Goal: Information Seeking & Learning: Learn about a topic

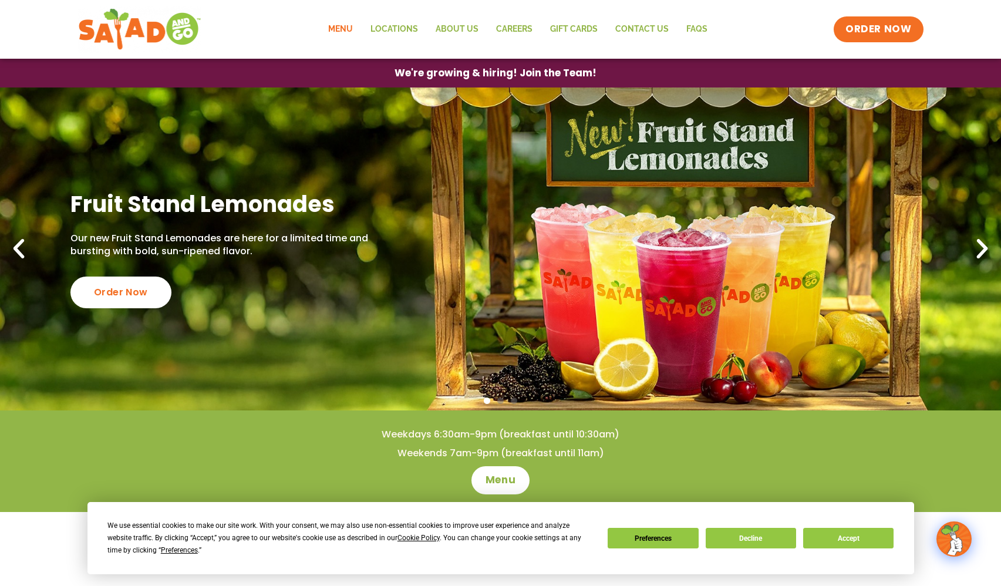
click at [343, 26] on link "Menu" at bounding box center [340, 29] width 42 height 27
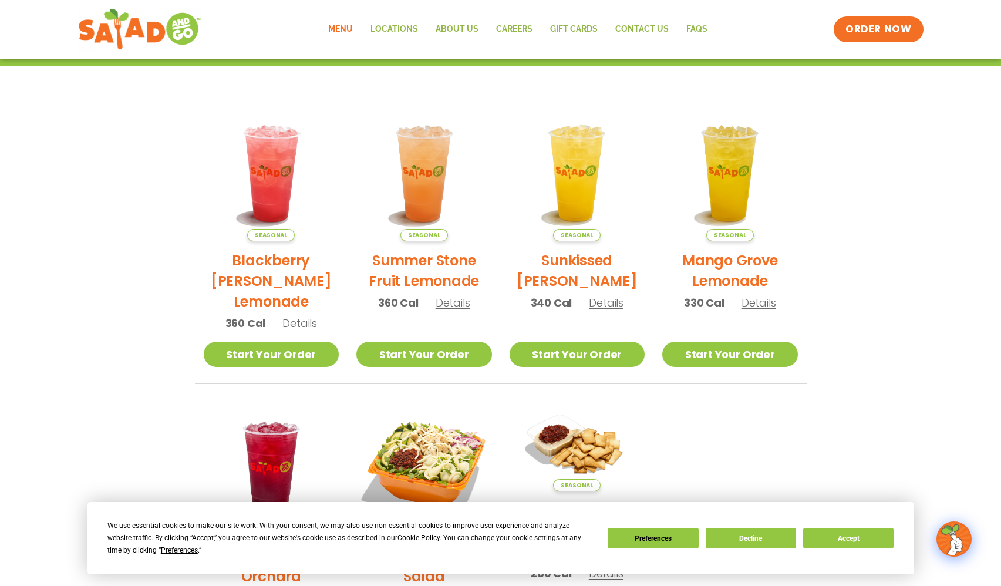
scroll to position [343, 0]
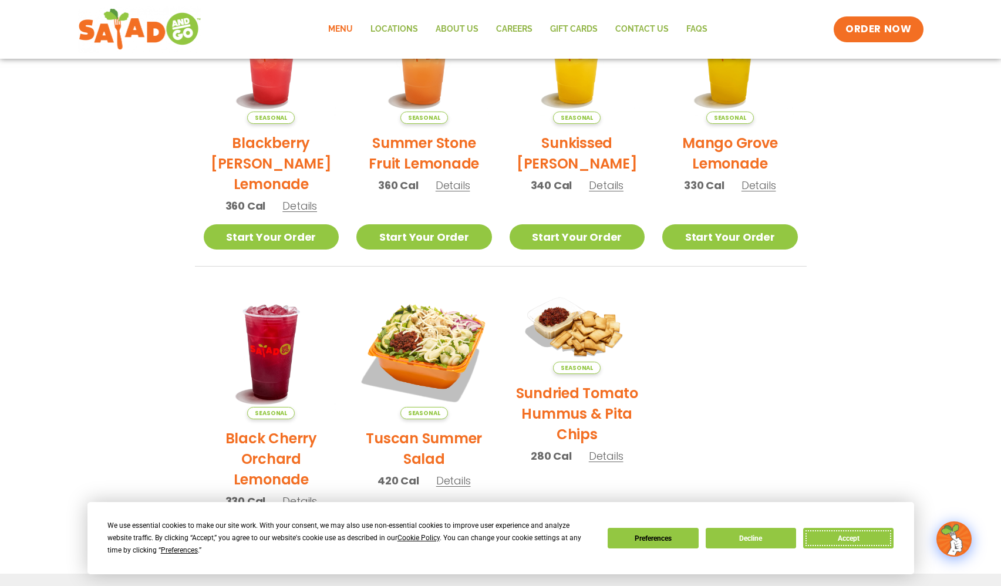
click at [844, 534] on button "Accept" at bounding box center [848, 538] width 90 height 21
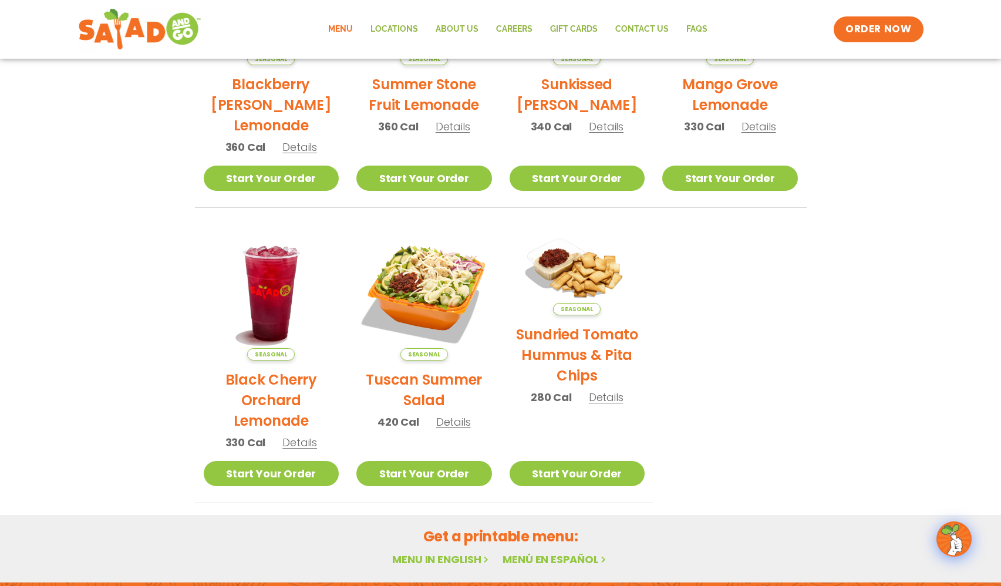
scroll to position [520, 0]
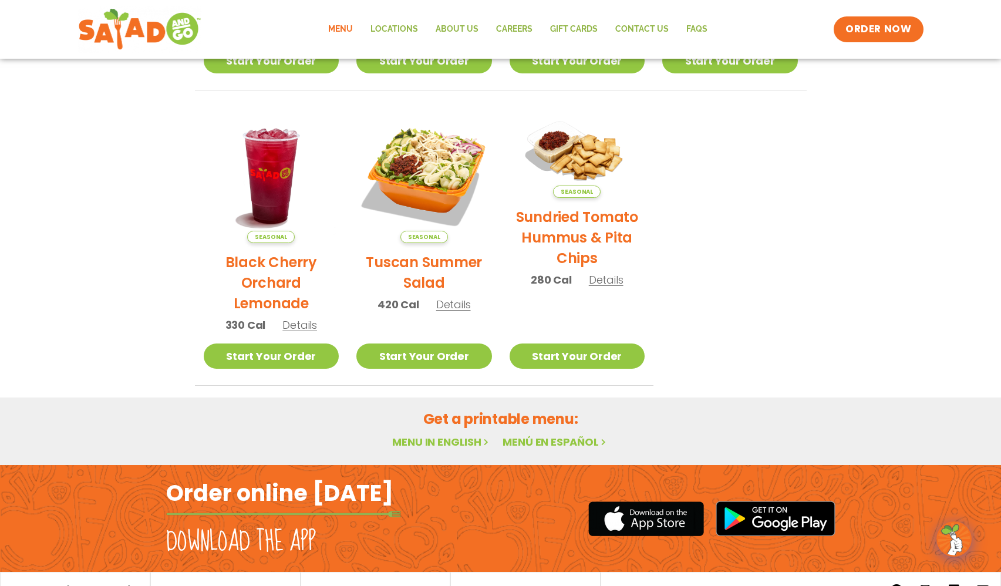
click at [436, 439] on link "Menu in English" at bounding box center [441, 441] width 99 height 15
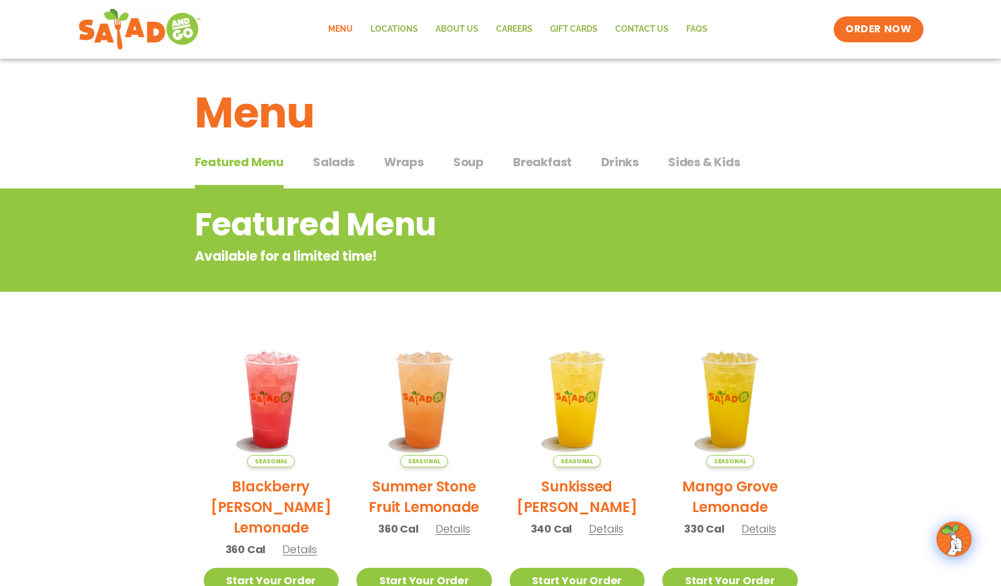
click at [534, 159] on span "Breakfast" at bounding box center [542, 162] width 59 height 18
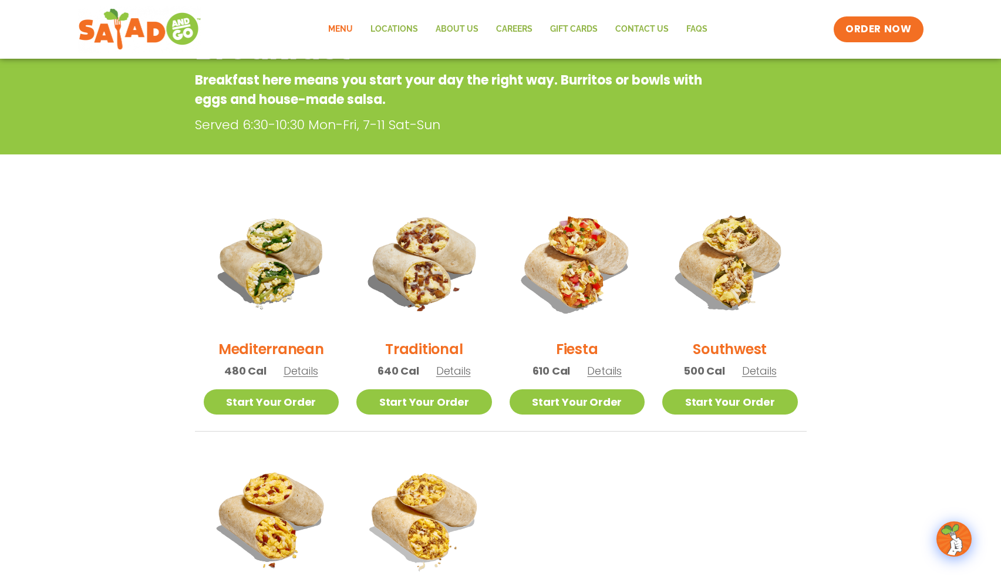
scroll to position [235, 0]
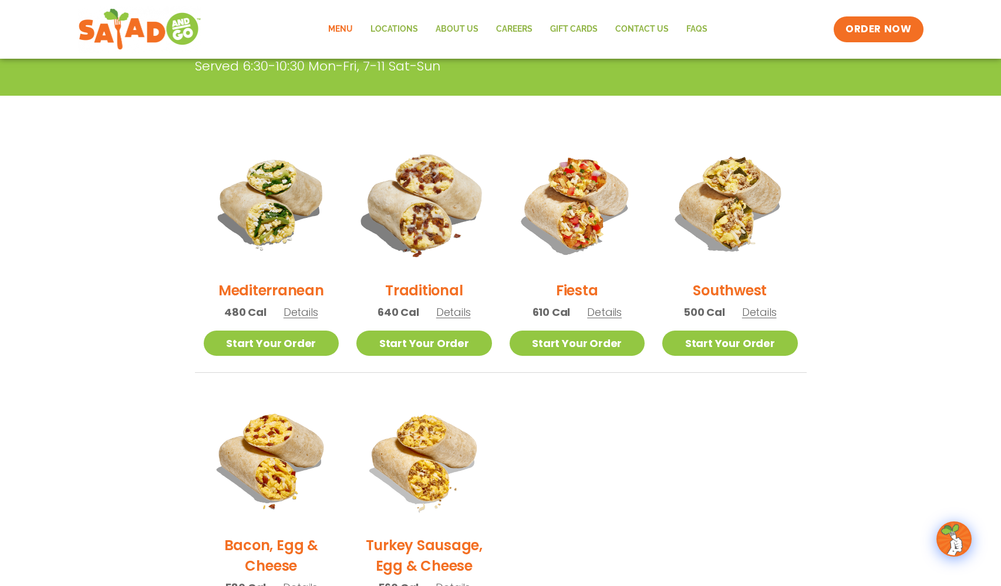
click at [427, 225] on img at bounding box center [424, 203] width 159 height 159
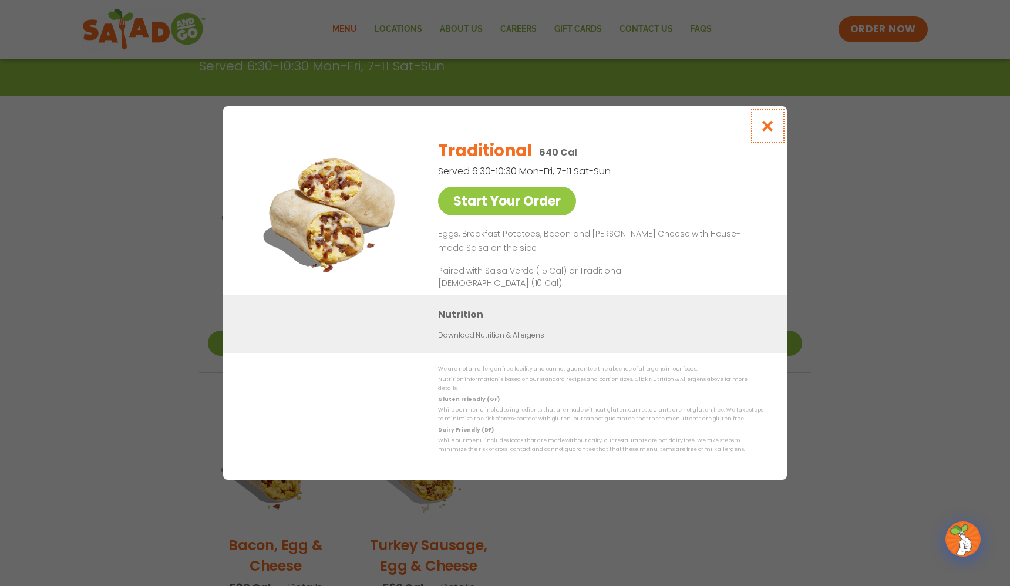
click at [770, 130] on icon "Close modal" at bounding box center [767, 126] width 15 height 12
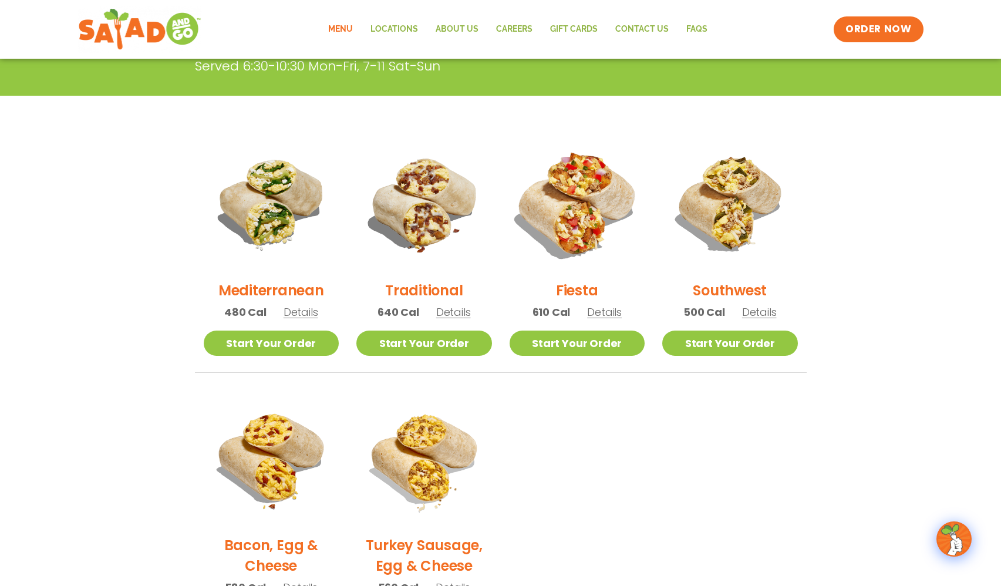
click at [582, 233] on img at bounding box center [576, 203] width 159 height 159
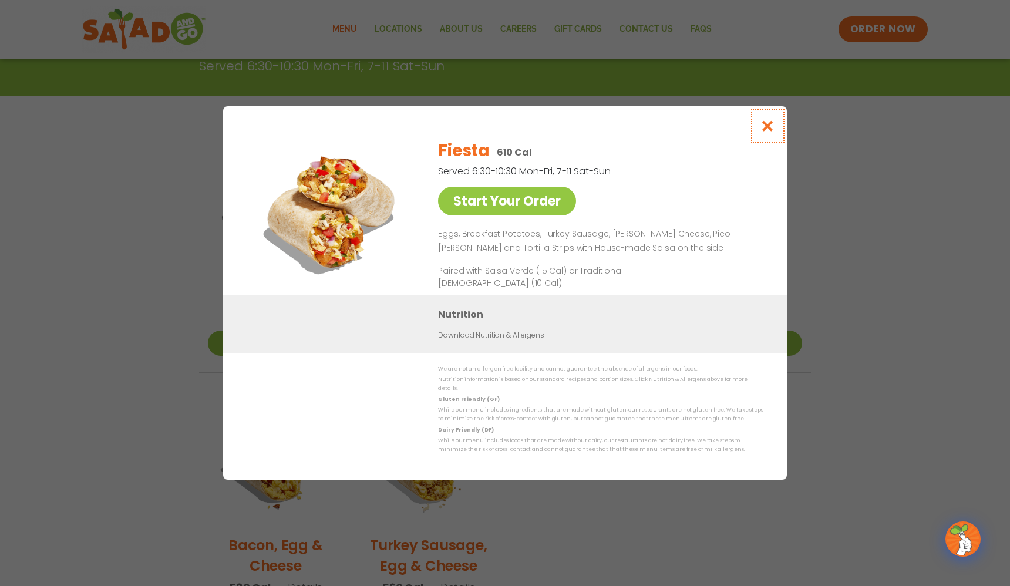
click at [770, 124] on icon "Close modal" at bounding box center [767, 126] width 15 height 12
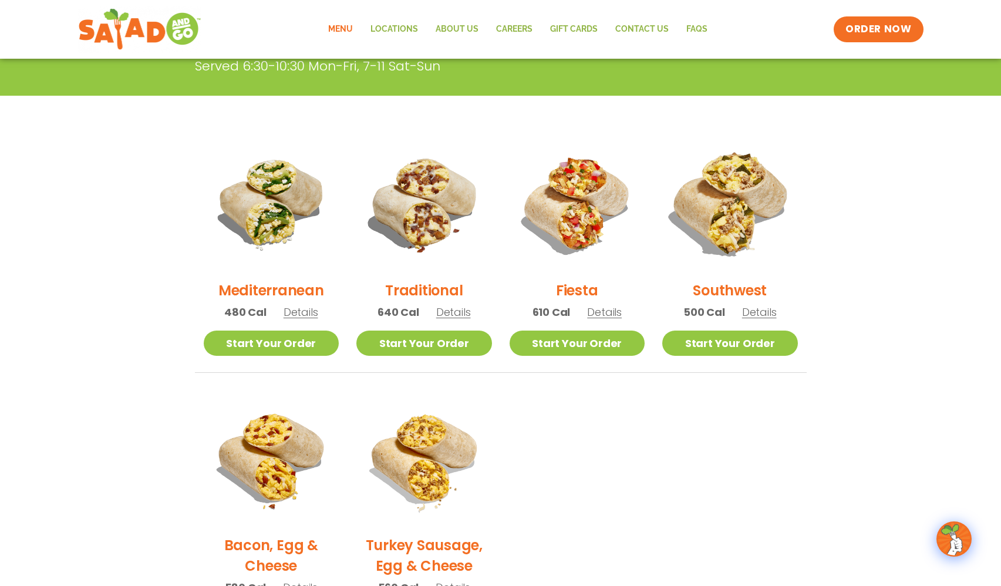
click at [726, 232] on img at bounding box center [729, 203] width 159 height 159
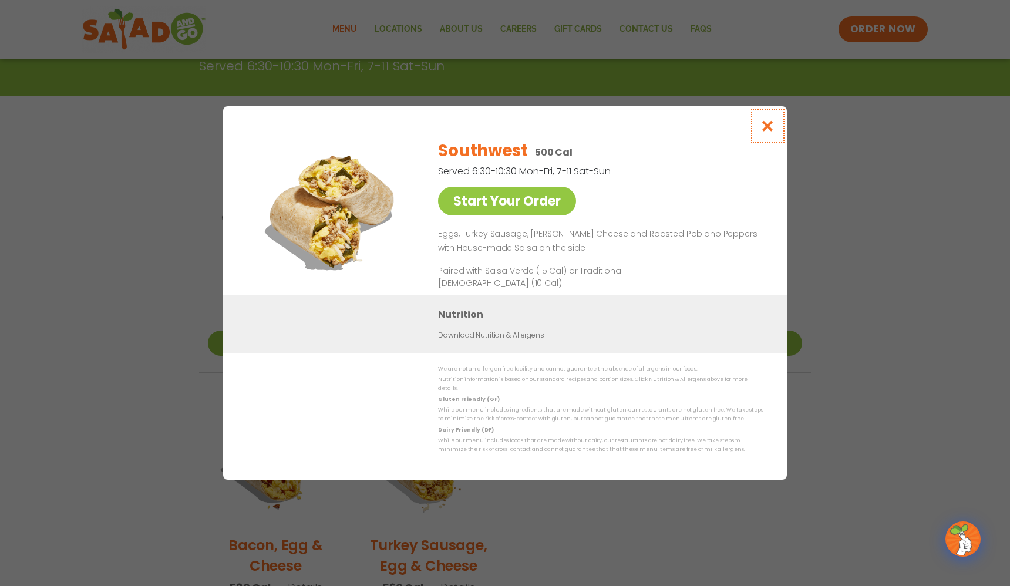
click at [768, 125] on icon "Close modal" at bounding box center [767, 126] width 15 height 12
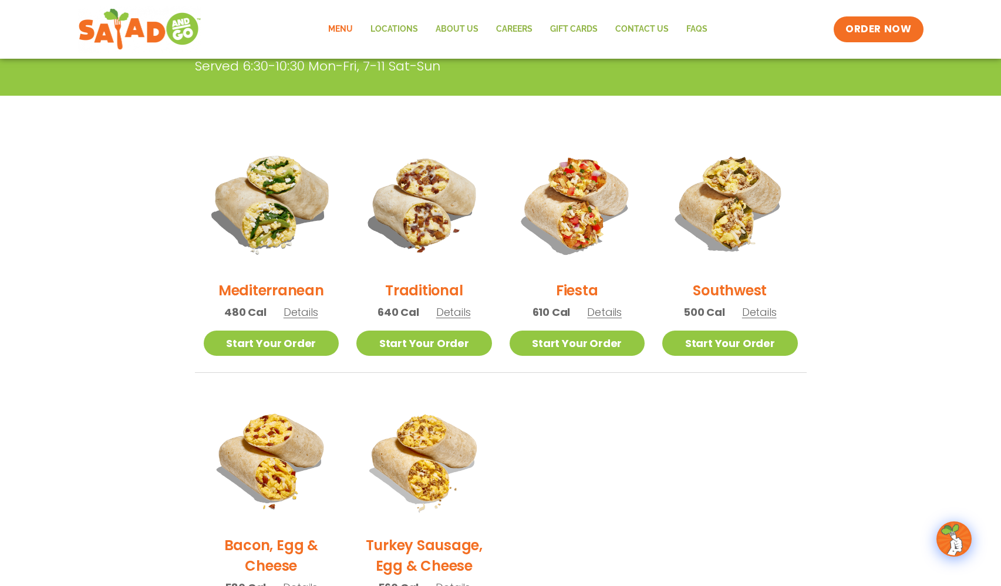
click at [272, 225] on img at bounding box center [270, 203] width 159 height 159
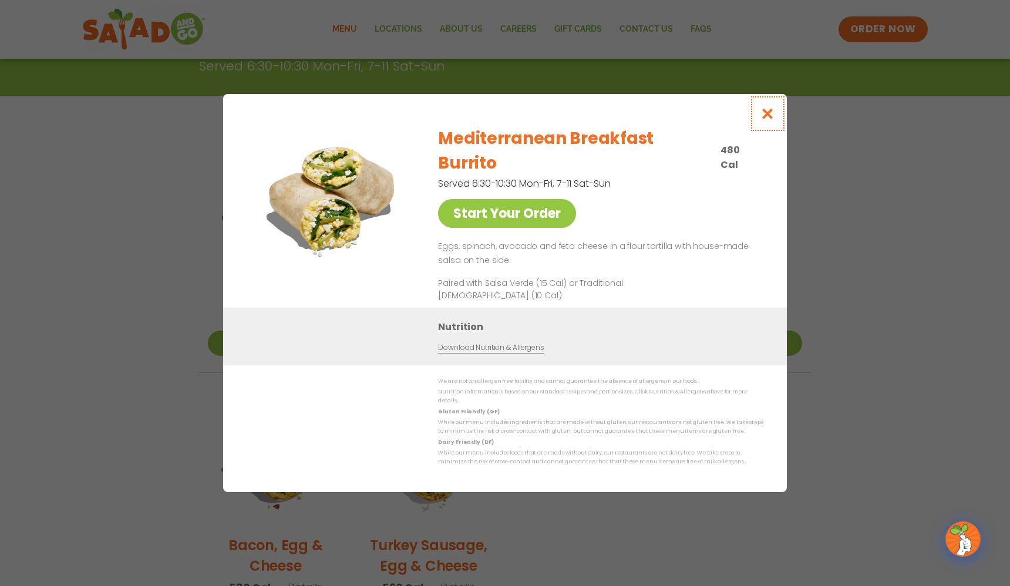
click at [766, 120] on icon "Close modal" at bounding box center [767, 113] width 15 height 12
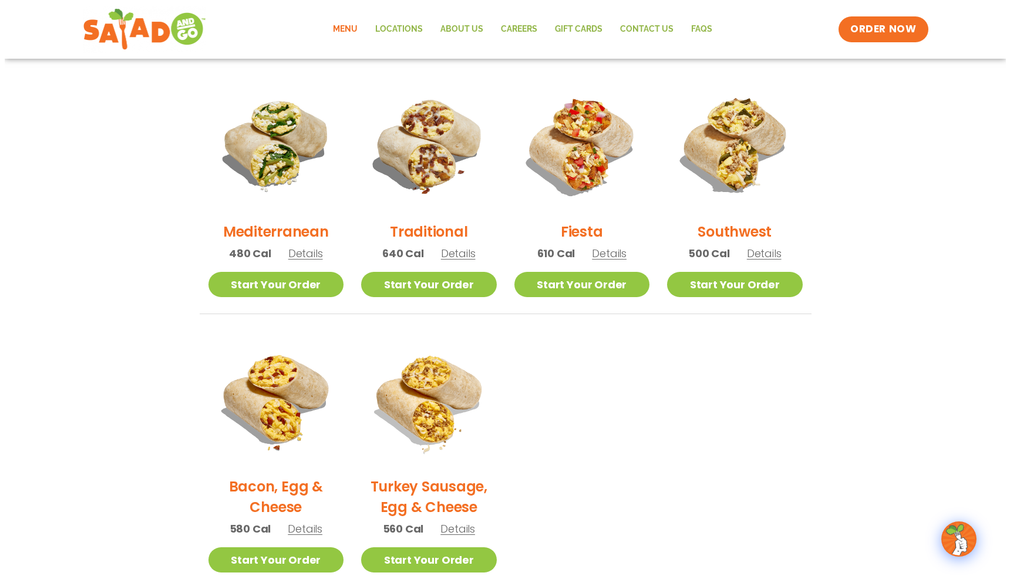
scroll to position [176, 0]
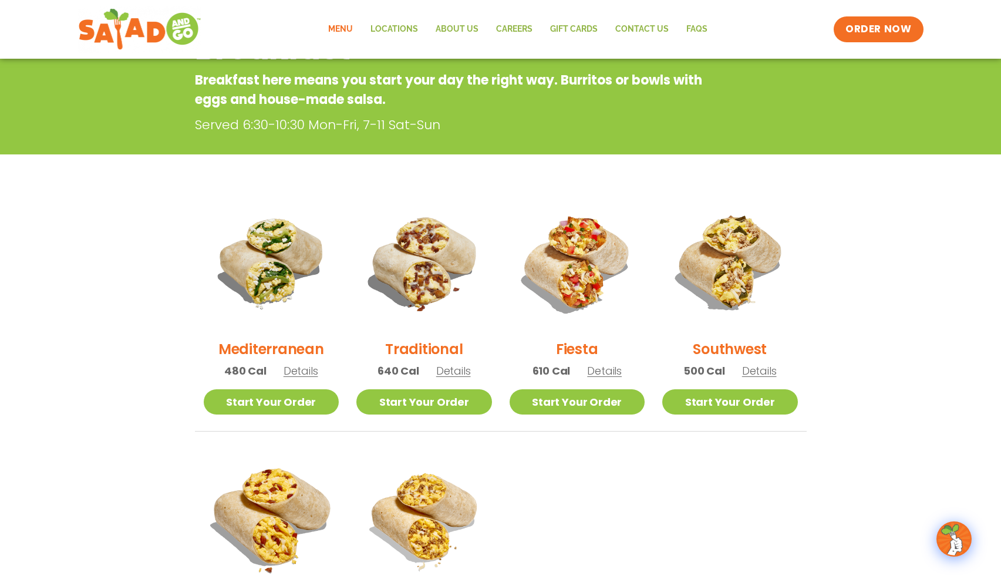
click at [268, 507] on img at bounding box center [270, 516] width 159 height 159
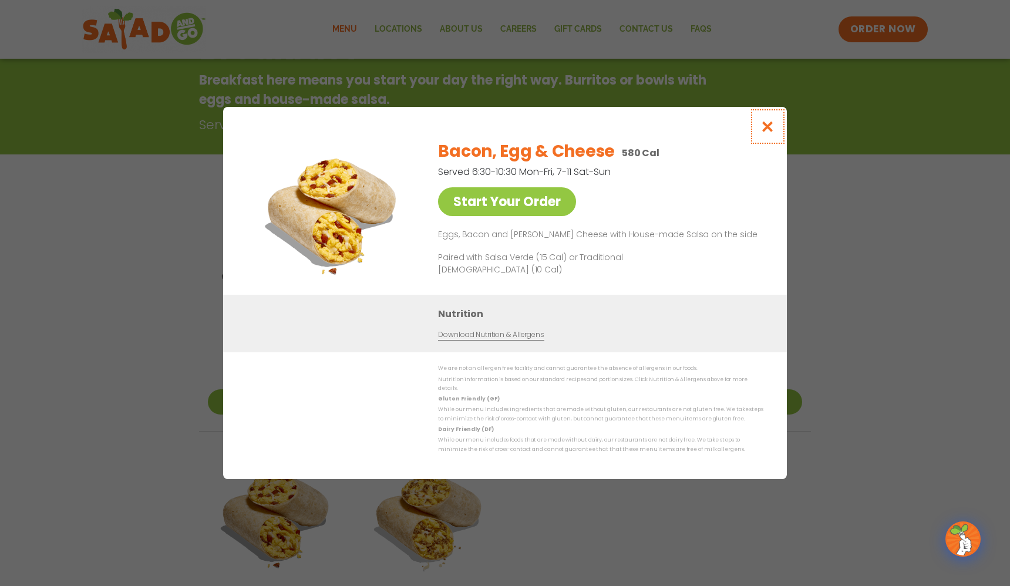
click at [770, 127] on icon "Close modal" at bounding box center [767, 126] width 15 height 12
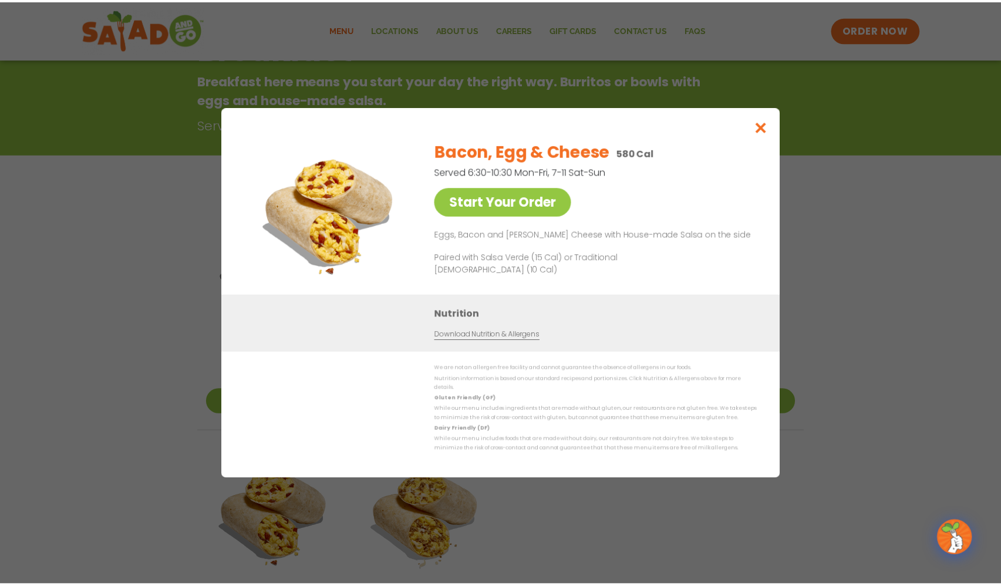
scroll to position [188, 0]
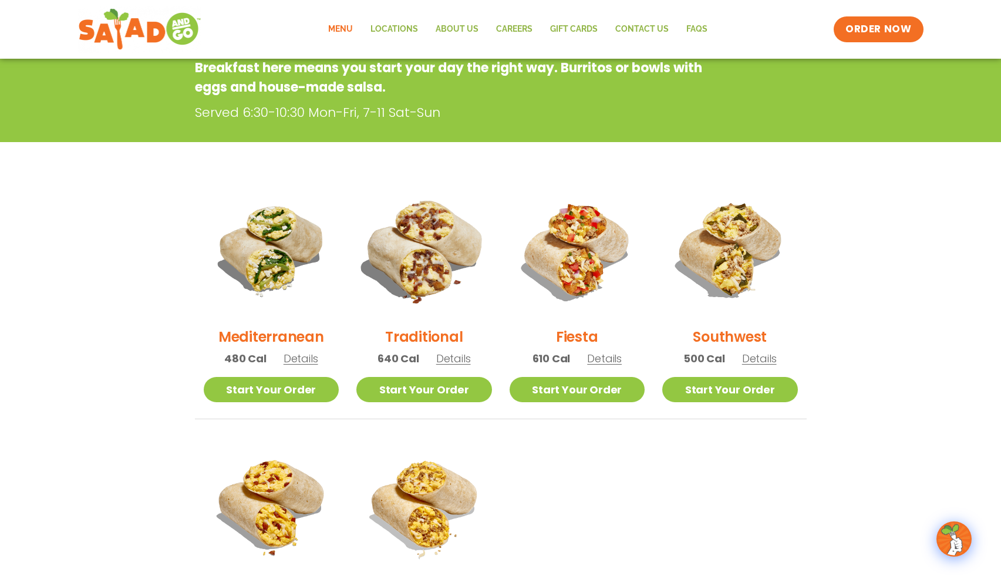
click at [420, 255] on img at bounding box center [424, 249] width 159 height 159
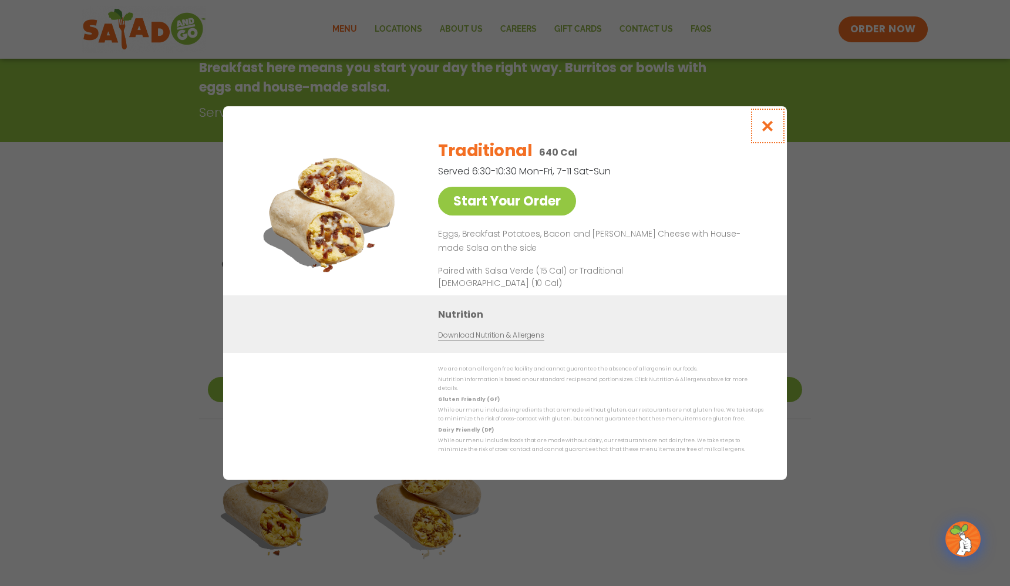
click at [767, 132] on icon "Close modal" at bounding box center [767, 126] width 15 height 12
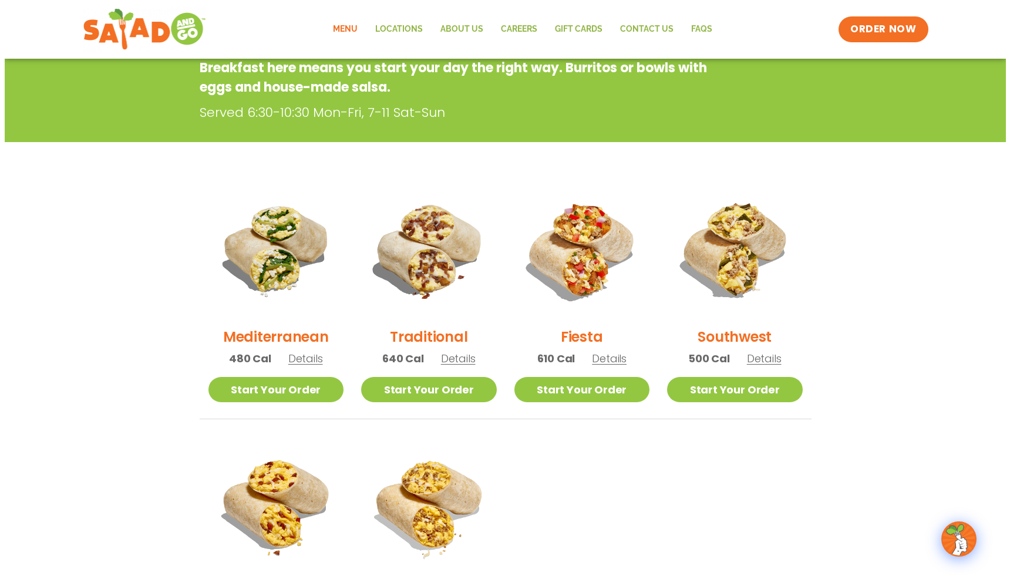
scroll to position [306, 0]
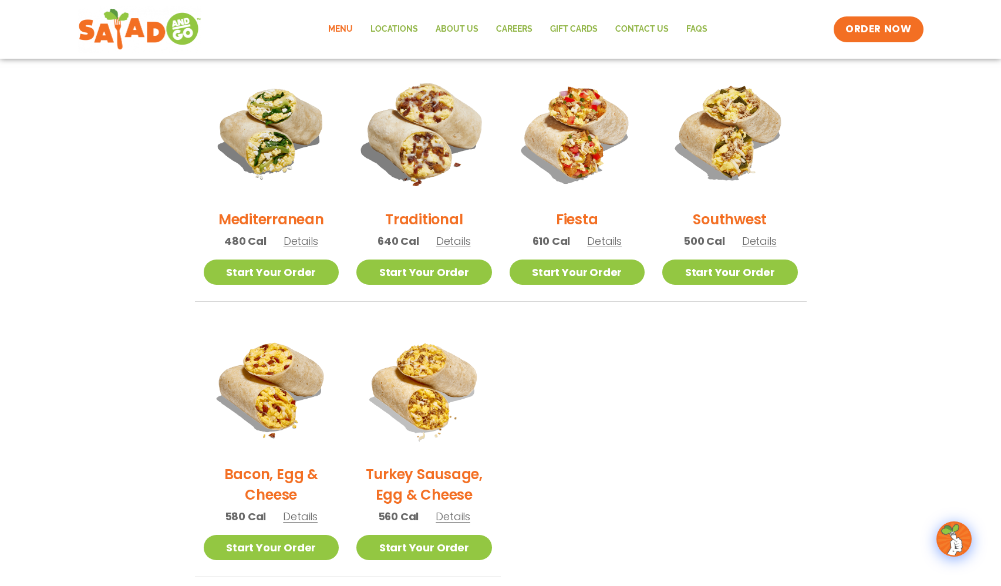
click at [413, 145] on img at bounding box center [424, 132] width 159 height 159
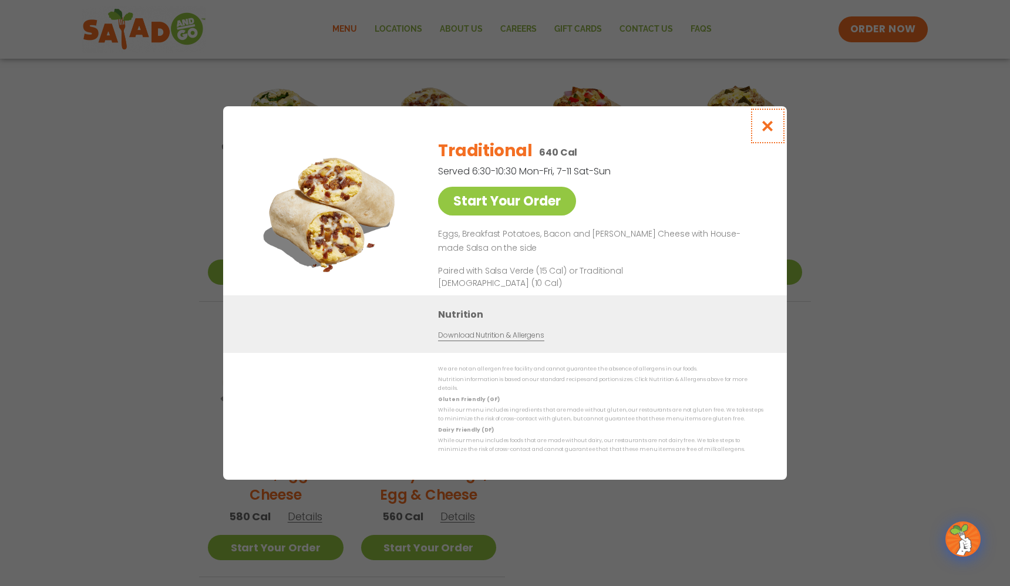
click at [768, 128] on icon "Close modal" at bounding box center [767, 126] width 15 height 12
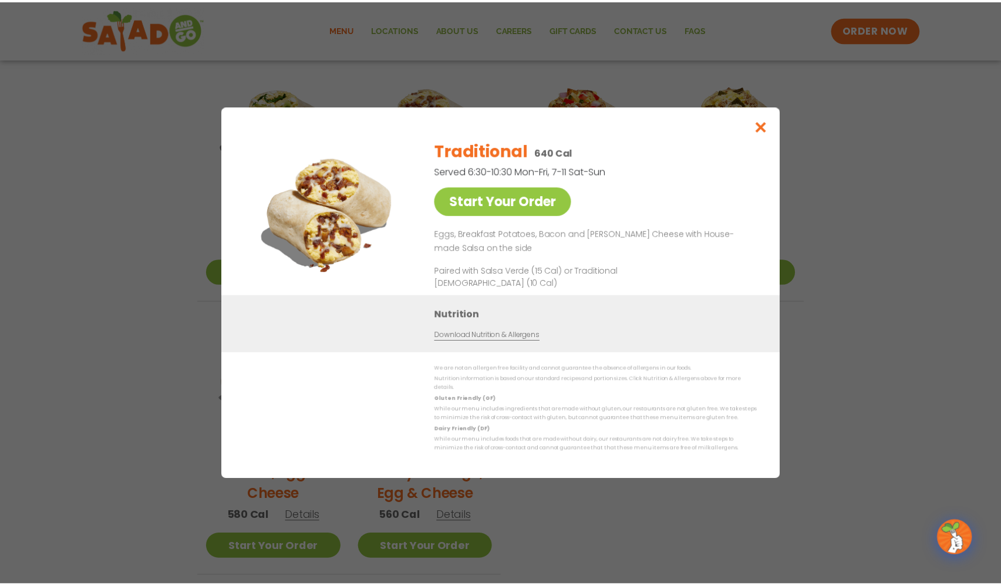
scroll to position [297, 0]
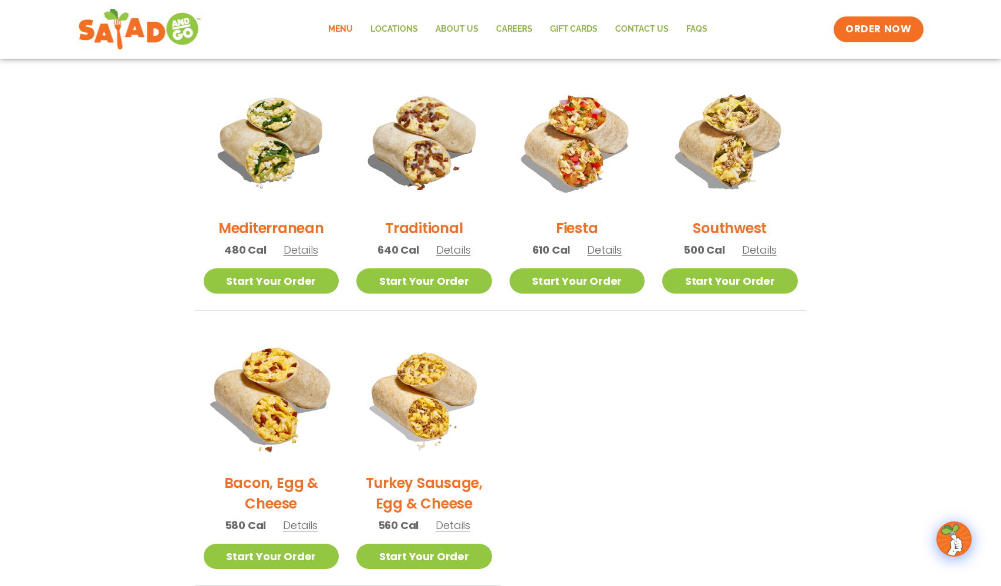
click at [272, 379] on img at bounding box center [270, 395] width 159 height 159
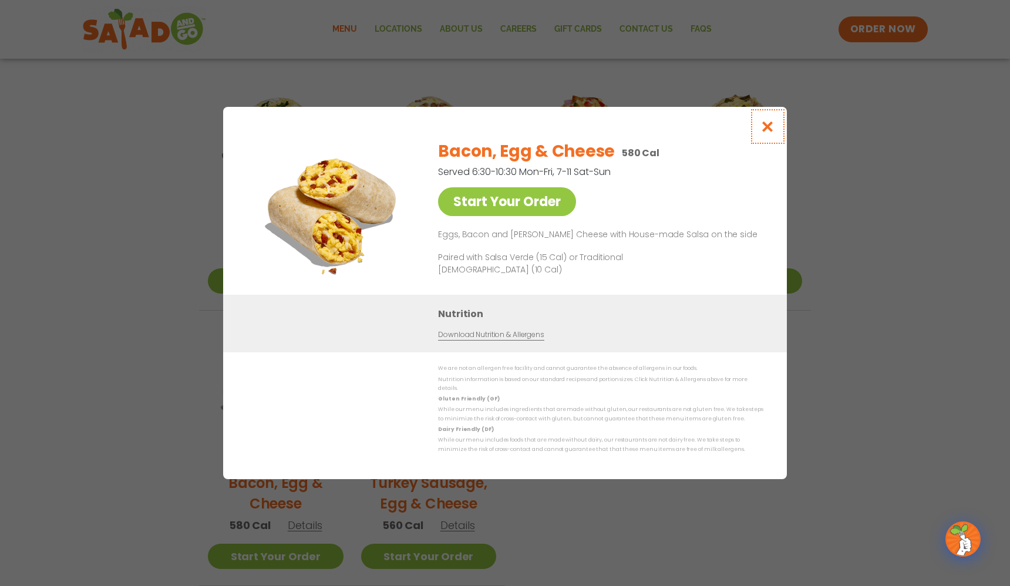
click at [767, 131] on icon "Close modal" at bounding box center [767, 126] width 15 height 12
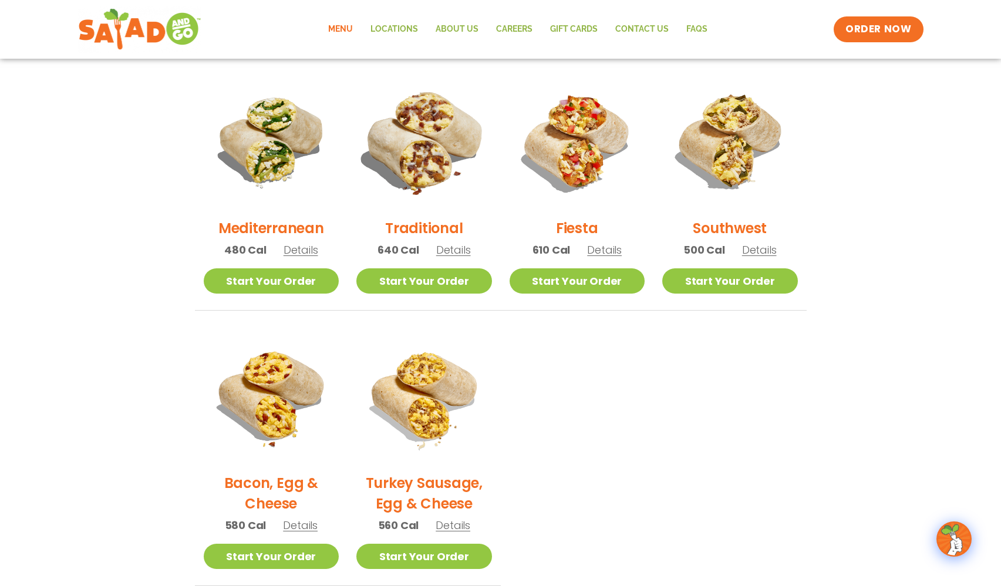
click at [414, 146] on img at bounding box center [424, 141] width 159 height 159
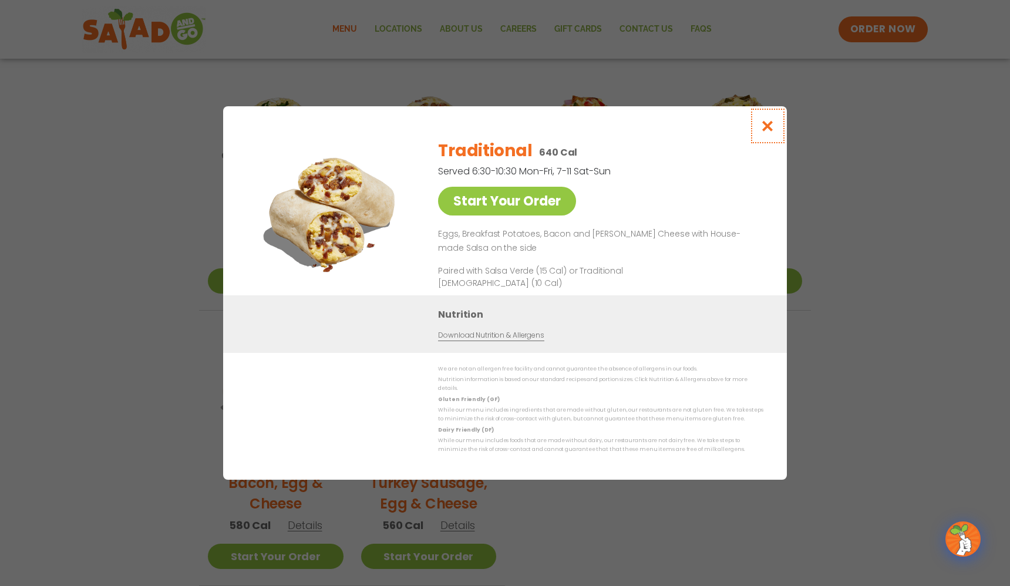
click at [768, 129] on icon "Close modal" at bounding box center [767, 126] width 15 height 12
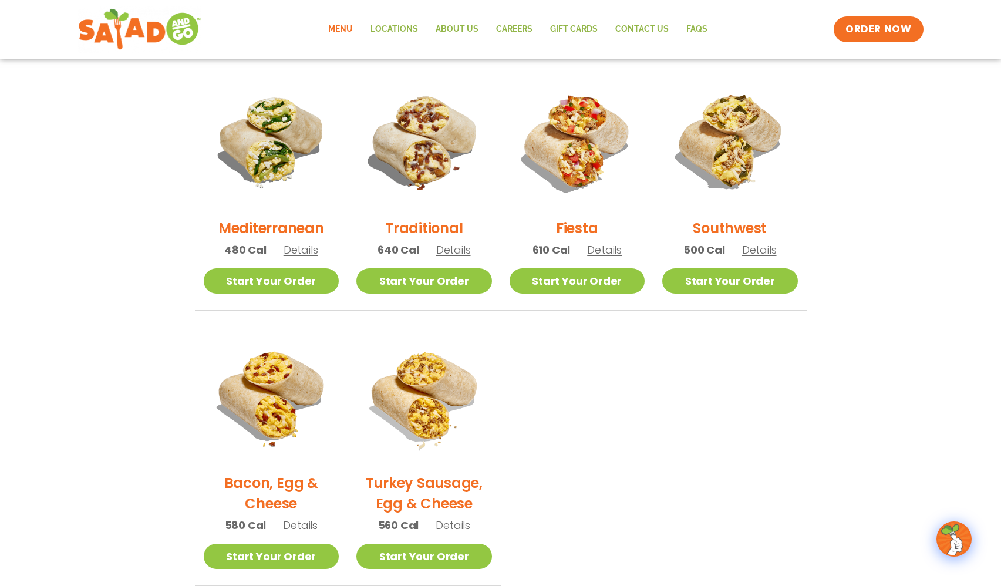
scroll to position [0, 0]
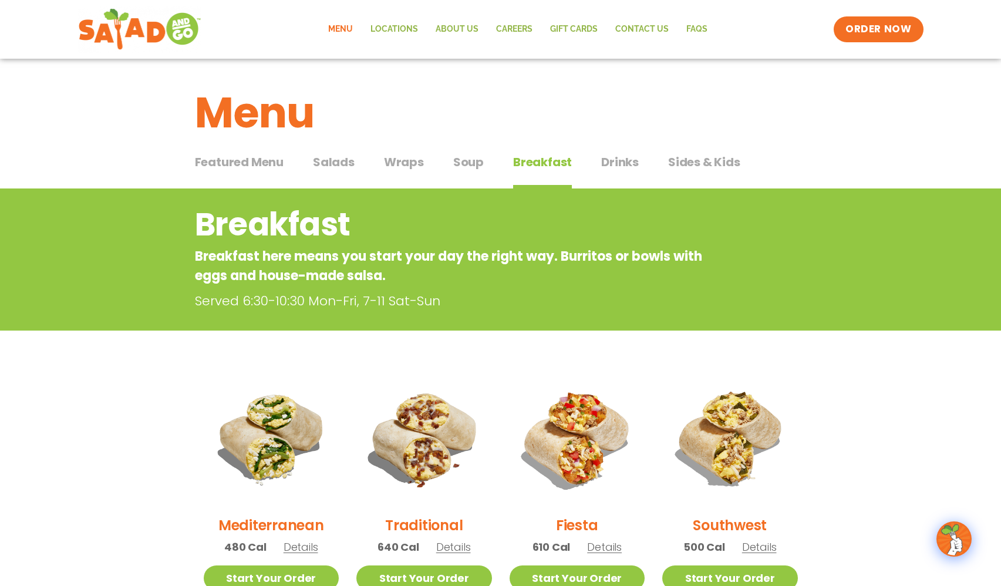
click at [241, 161] on span "Featured Menu" at bounding box center [239, 162] width 89 height 18
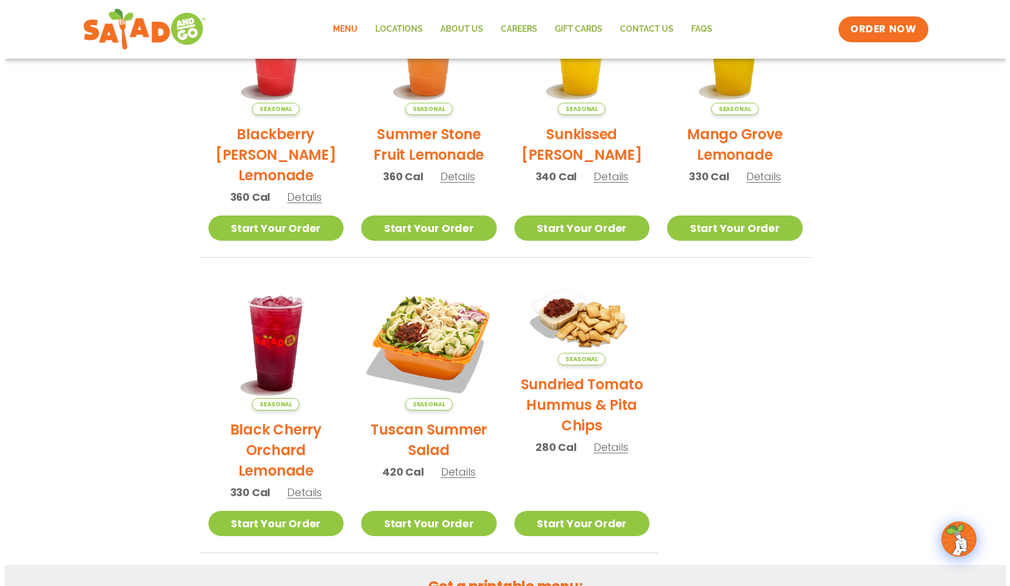
scroll to position [470, 0]
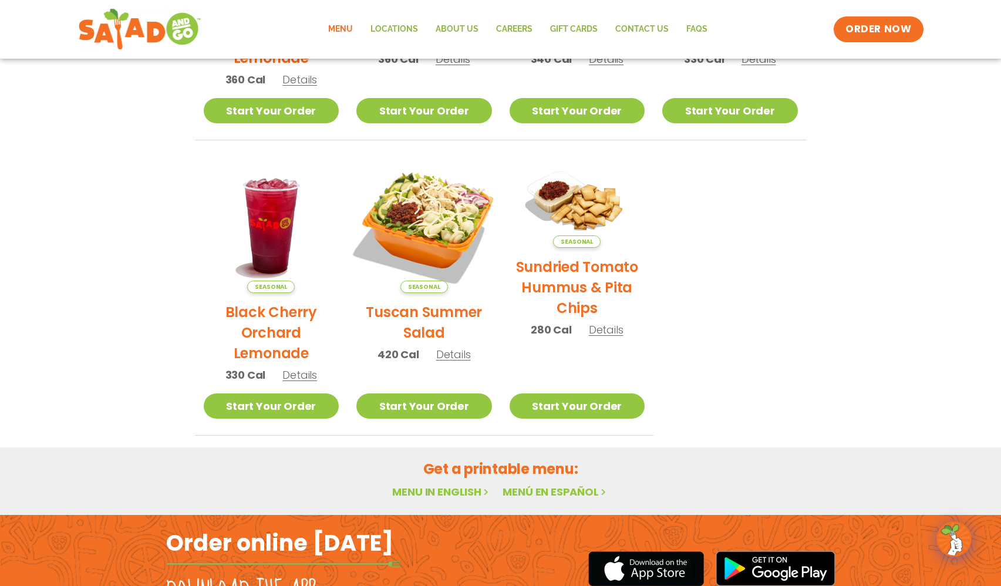
click at [434, 216] on img at bounding box center [424, 225] width 159 height 159
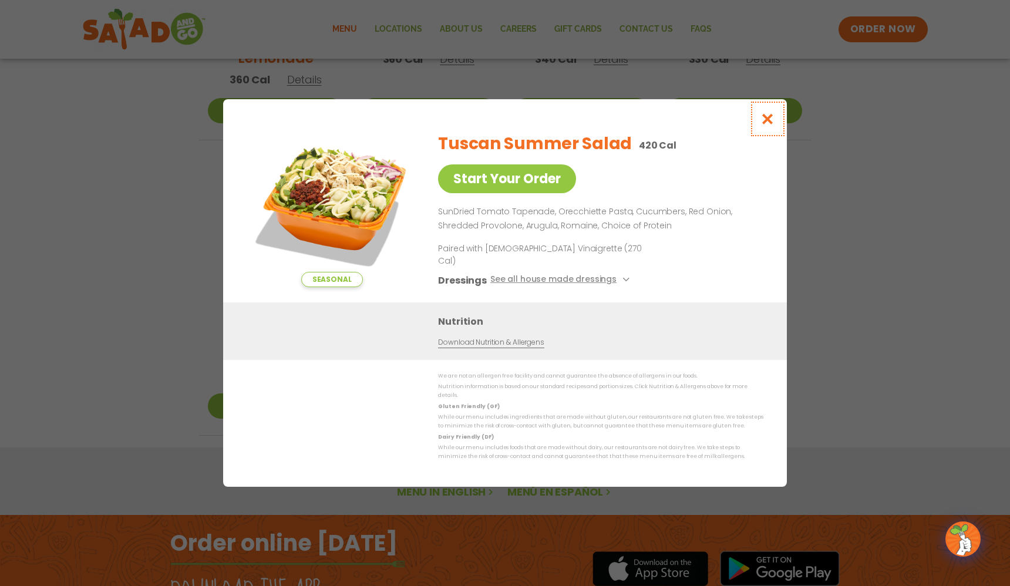
click at [767, 125] on icon "Close modal" at bounding box center [767, 119] width 15 height 12
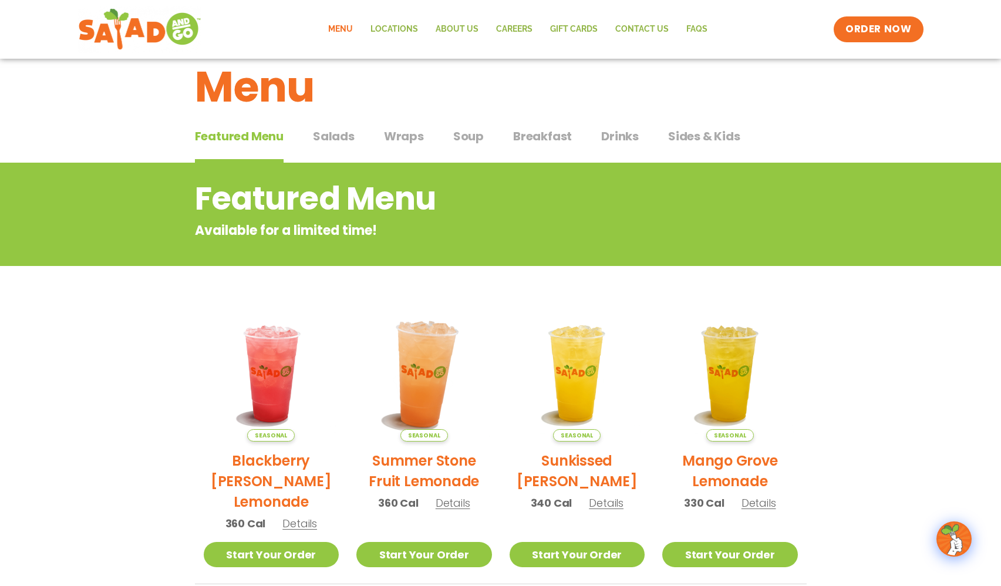
scroll to position [0, 0]
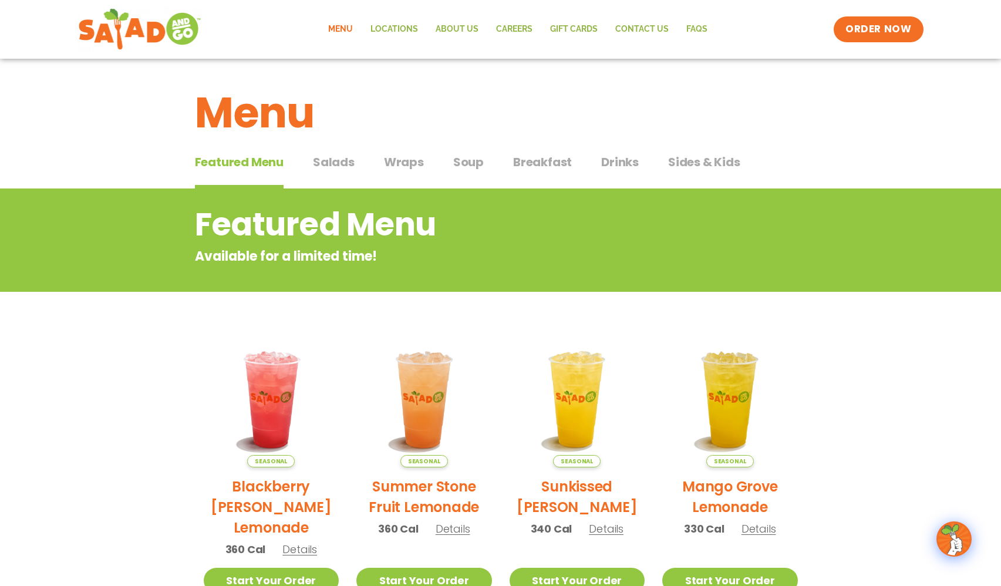
click at [340, 165] on span "Salads" at bounding box center [334, 162] width 42 height 18
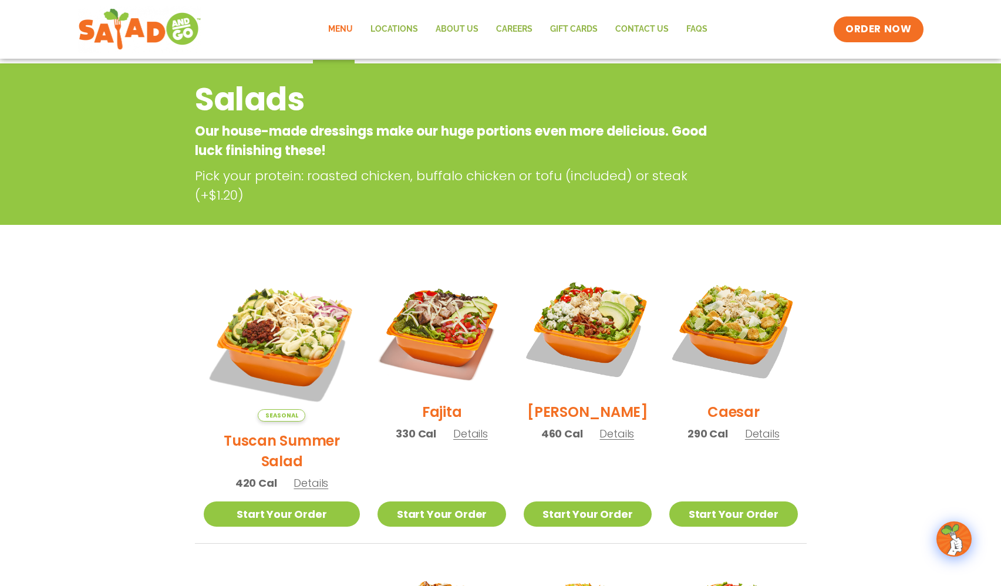
scroll to position [66, 0]
